Goal: Register for event/course

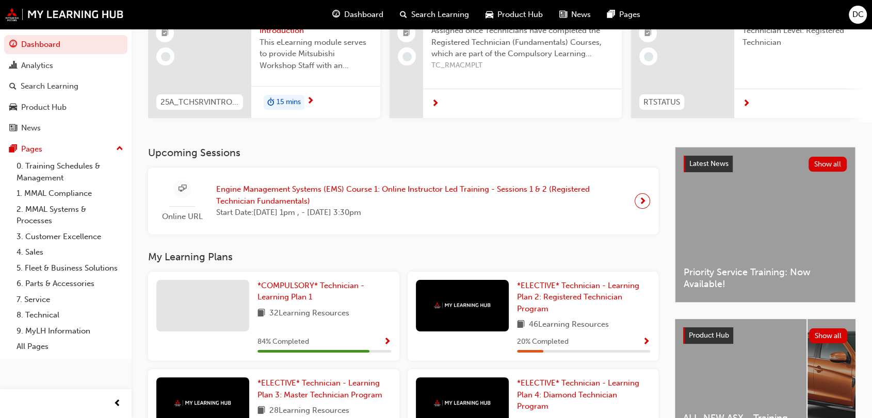
scroll to position [116, 0]
click at [267, 195] on span "Engine Management Systems (EMS) Course 1: Online Instructor Led Training - Sess…" at bounding box center [421, 194] width 410 height 23
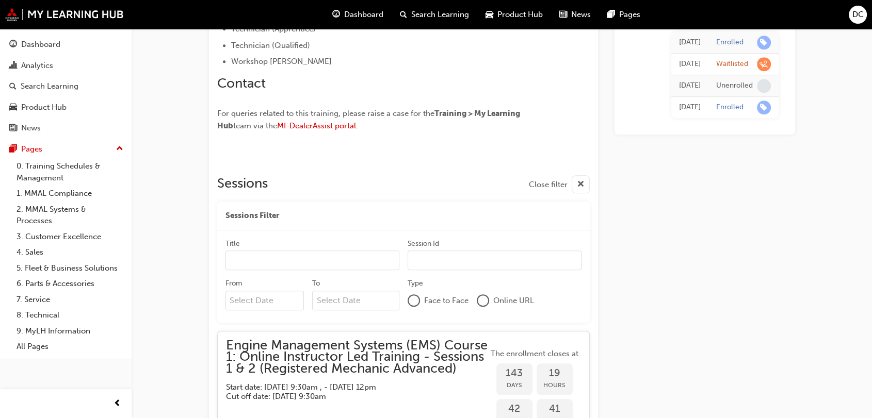
scroll to position [707, 0]
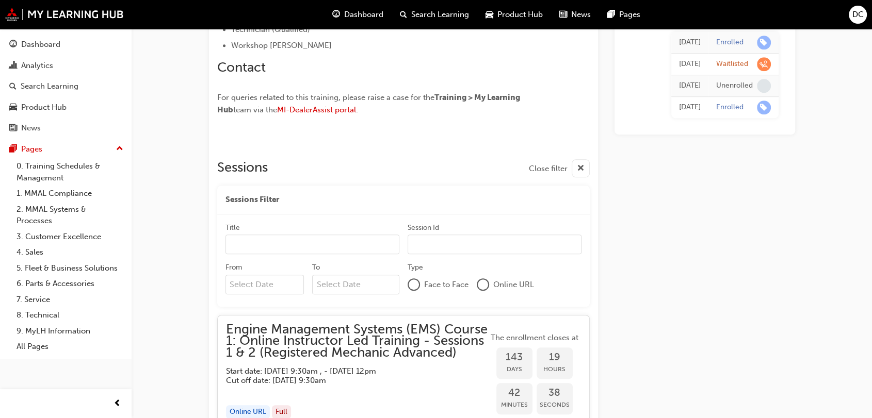
click at [497, 96] on span "Training > My Learning Hub" at bounding box center [369, 104] width 304 height 22
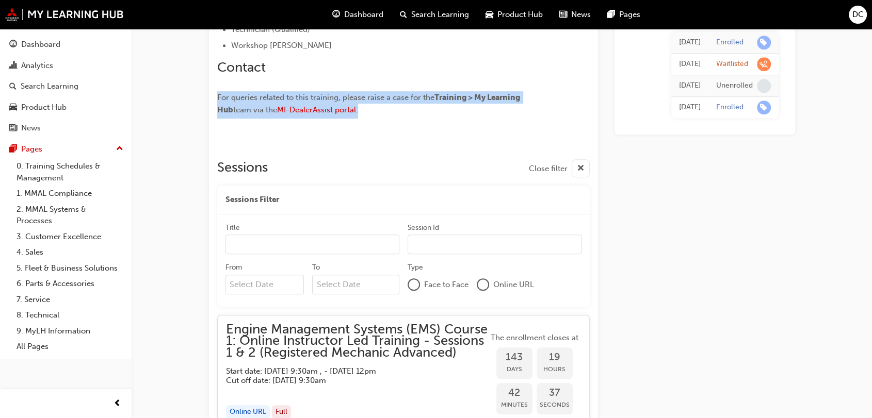
click at [497, 96] on span "Training > My Learning Hub" at bounding box center [369, 104] width 304 height 22
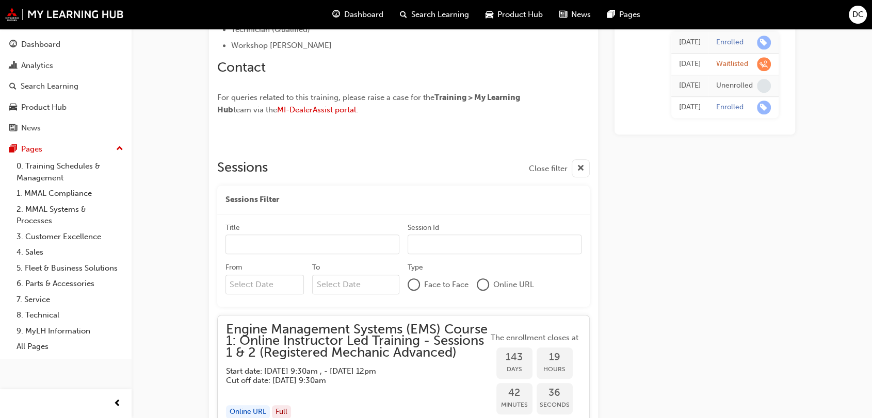
click at [393, 122] on div "< Back to Technician Compulsory About EMS Course 1 (Registered Technician Funda…" at bounding box center [403, 124] width 389 height 1431
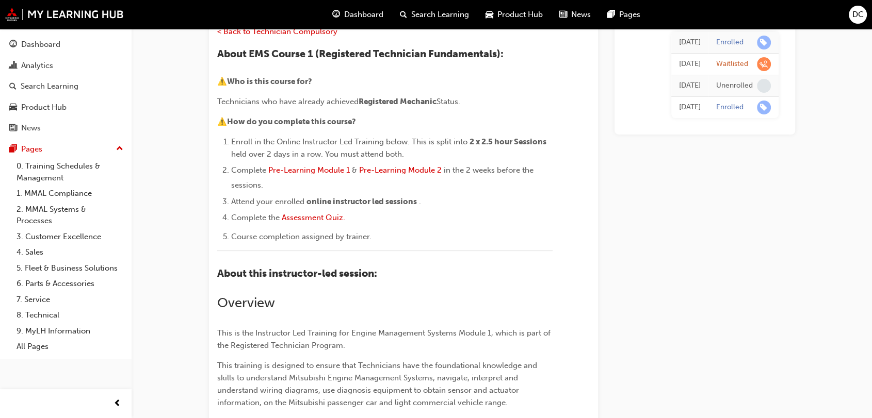
scroll to position [0, 0]
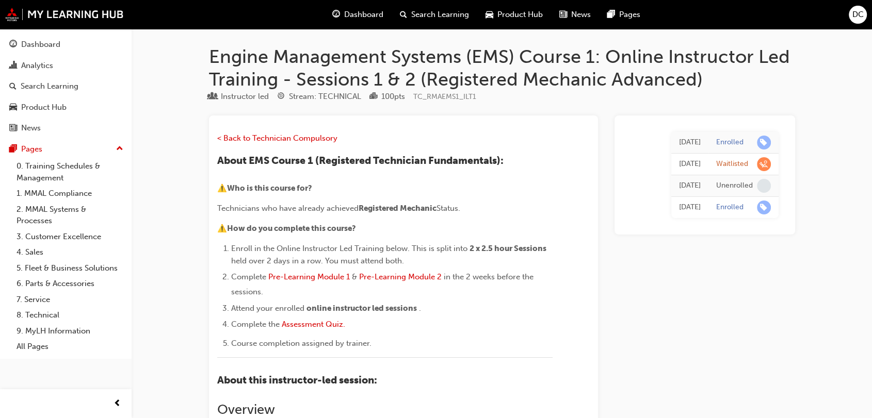
click at [357, 257] on span "held over 2 days in a row. You must attend both." at bounding box center [317, 260] width 173 height 9
click at [312, 256] on span "held over 2 days in a row. You must attend both." at bounding box center [317, 260] width 173 height 9
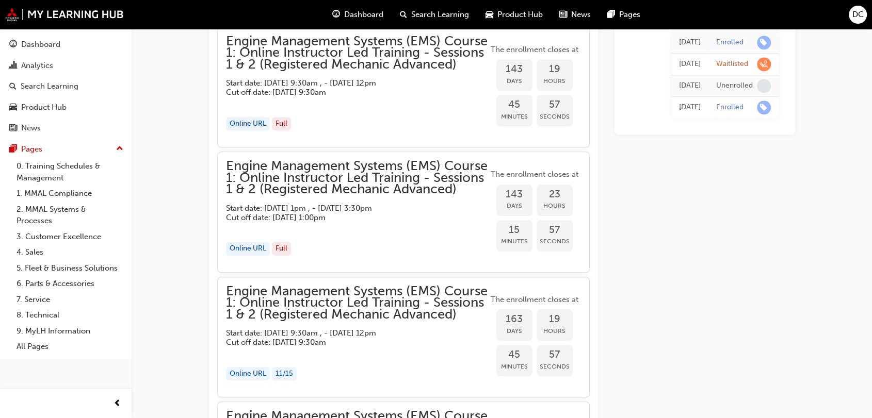
scroll to position [1233, 0]
